Goal: Transaction & Acquisition: Purchase product/service

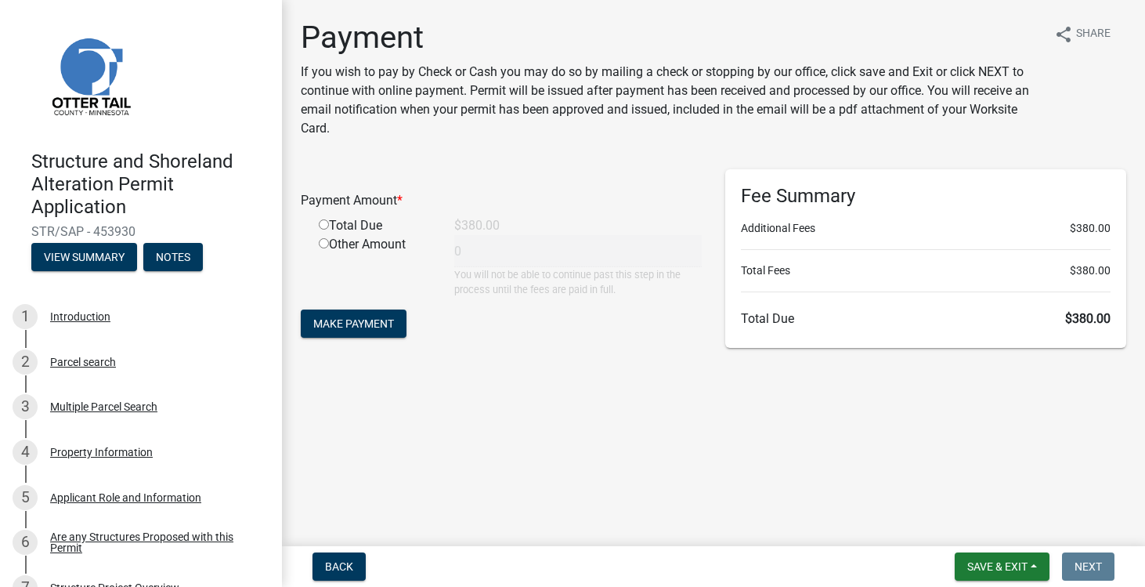
click at [636, 358] on div "Payment If you wish to pay by Check or Cash you may do so by mailing a check or…" at bounding box center [713, 194] width 849 height 351
click at [325, 225] on input "radio" at bounding box center [324, 224] width 10 height 10
radio input "true"
type input "380"
click at [364, 320] on span "Make Payment" at bounding box center [353, 323] width 81 height 13
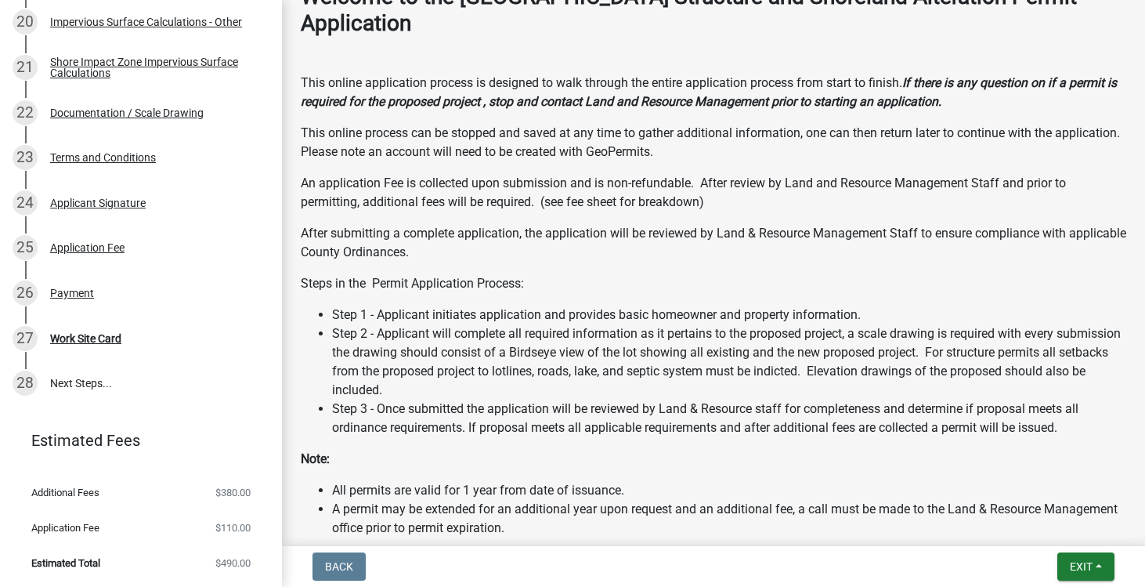
scroll to position [553, 0]
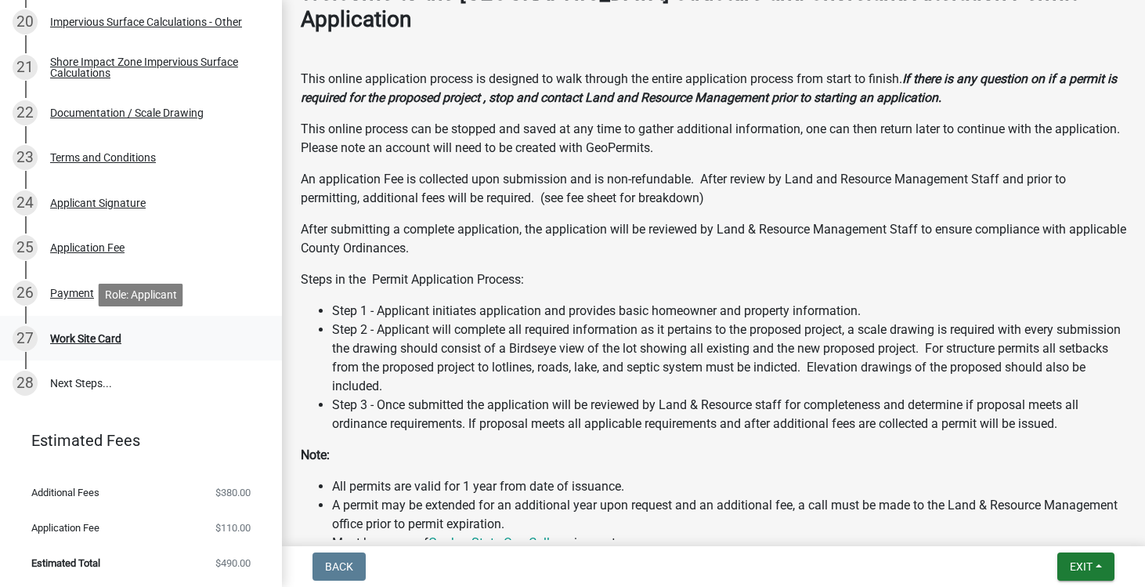
click at [74, 342] on div "Work Site Card" at bounding box center [85, 338] width 71 height 11
click at [70, 297] on div "Payment" at bounding box center [72, 292] width 44 height 11
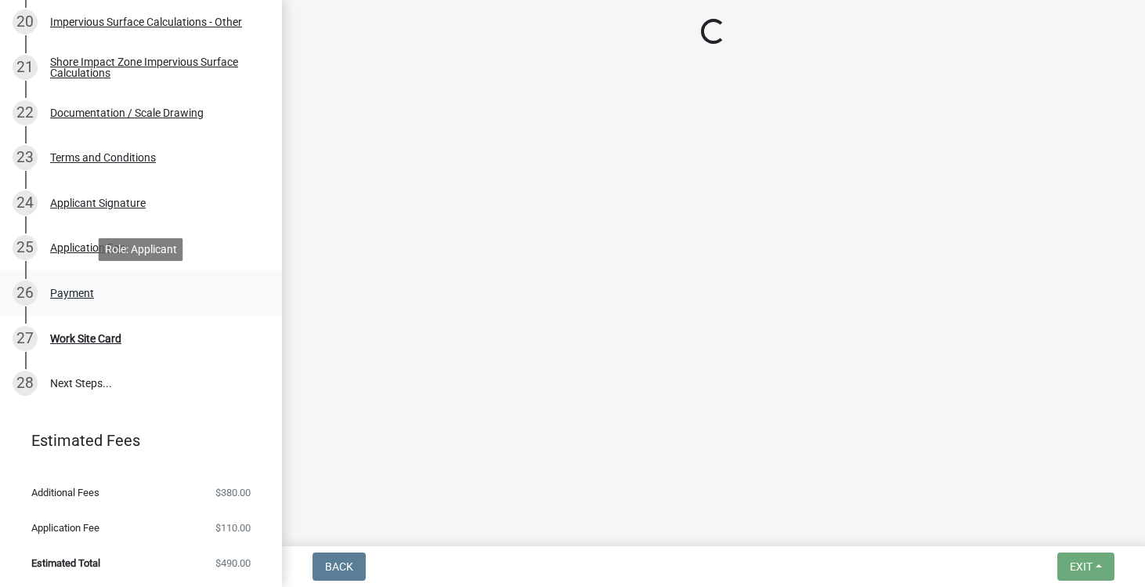
scroll to position [0, 0]
